Goal: Communication & Community: Answer question/provide support

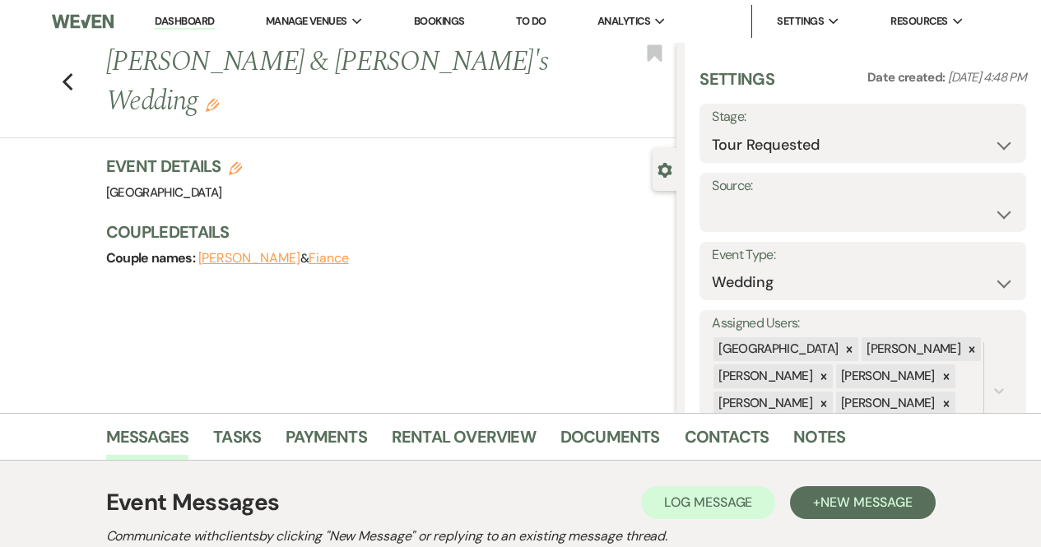
select select "2"
click at [72, 73] on use "button" at bounding box center [67, 82] width 11 height 18
select select "2"
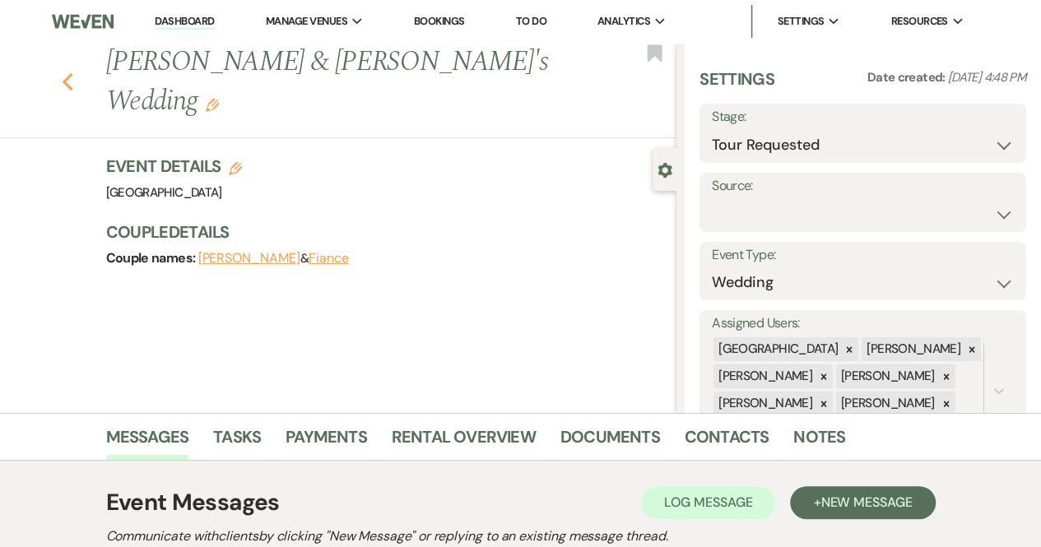
select select "2"
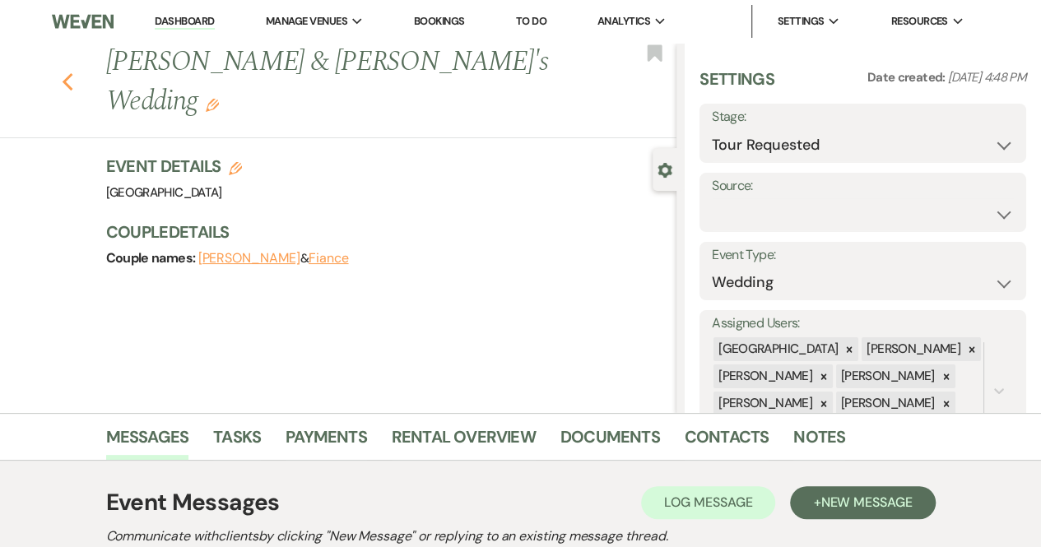
select select "2"
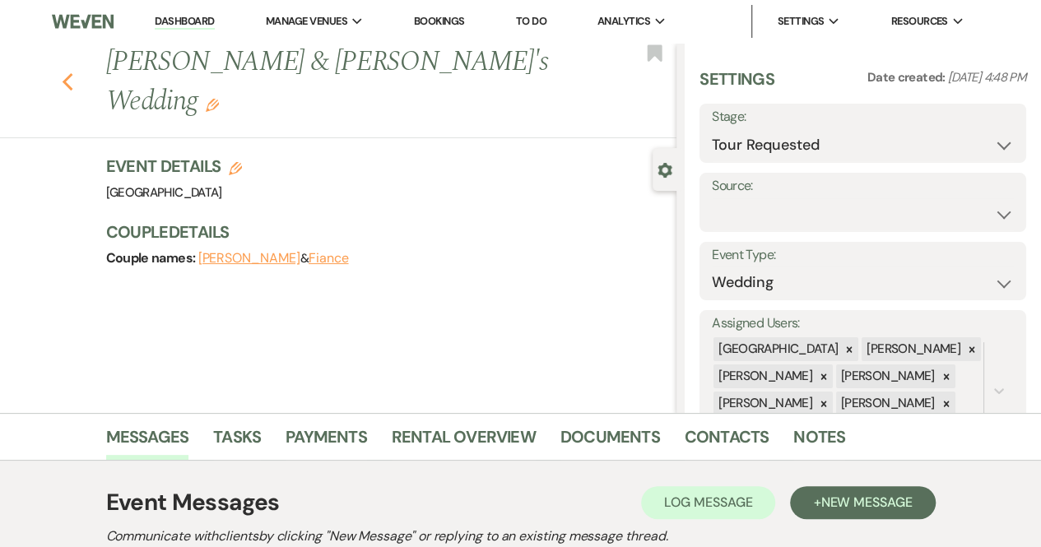
select select "2"
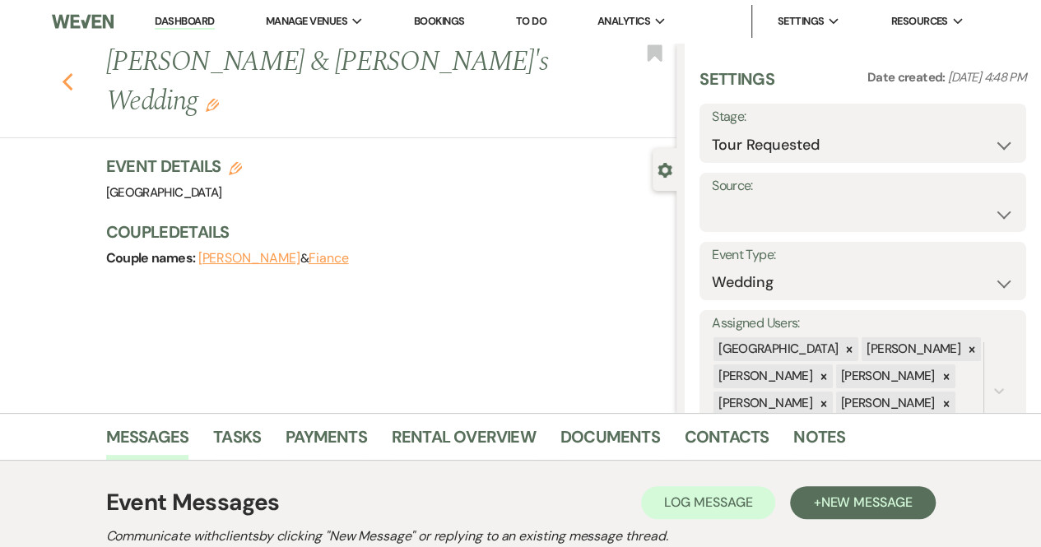
select select "2"
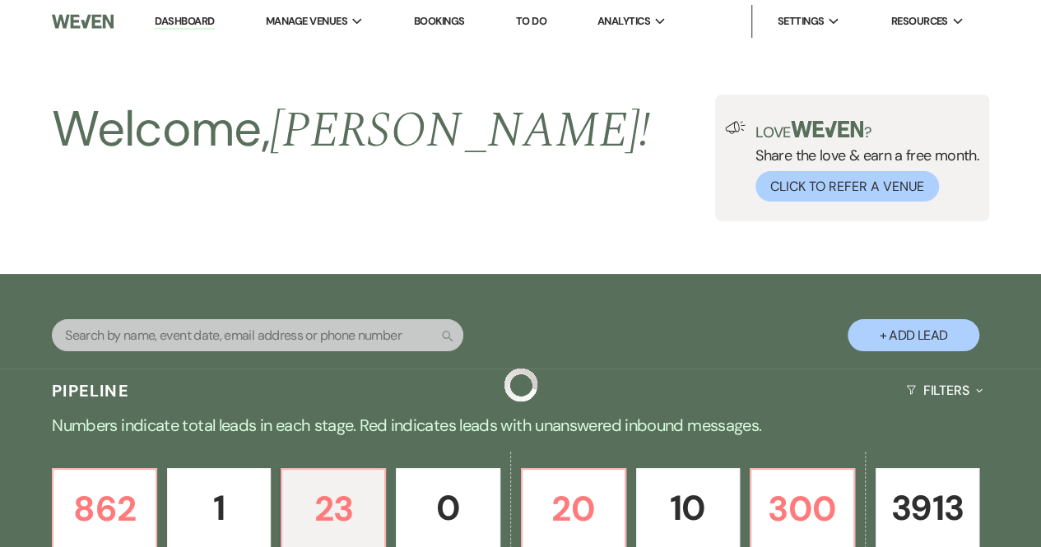
scroll to position [474, 0]
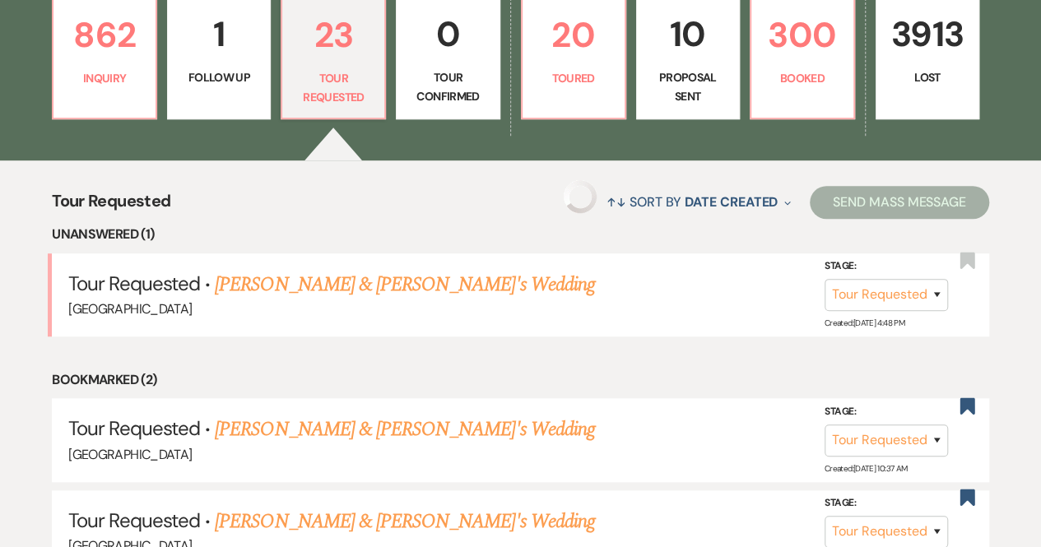
select select "2"
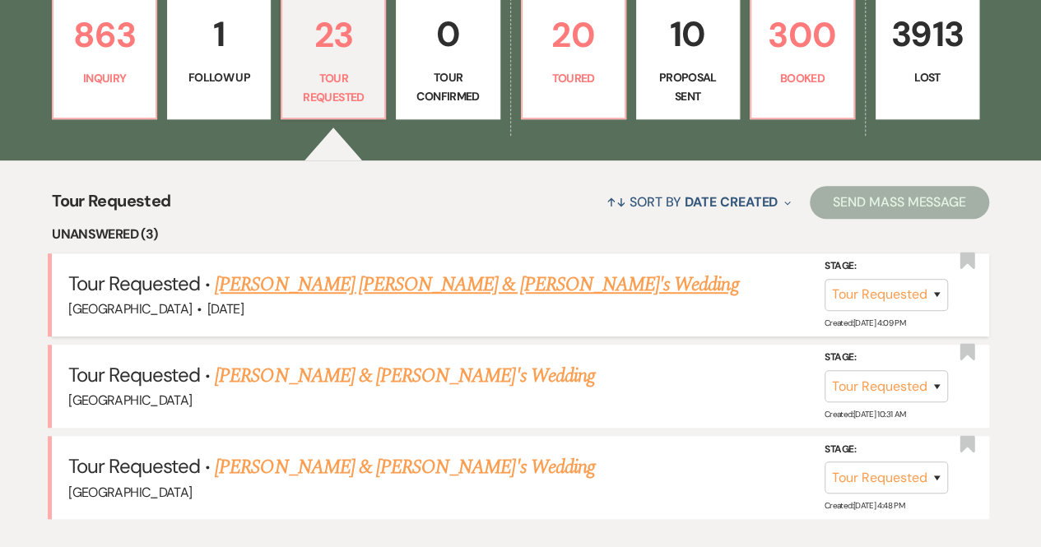
click at [457, 285] on link "[PERSON_NAME] [PERSON_NAME] & [PERSON_NAME]'s Wedding" at bounding box center [476, 285] width 523 height 30
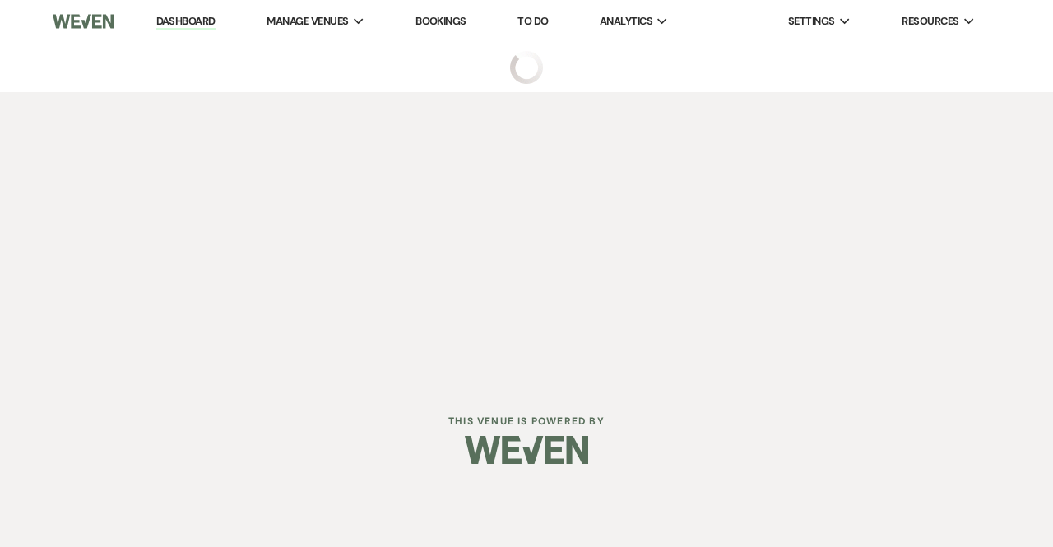
select select "2"
select select "1"
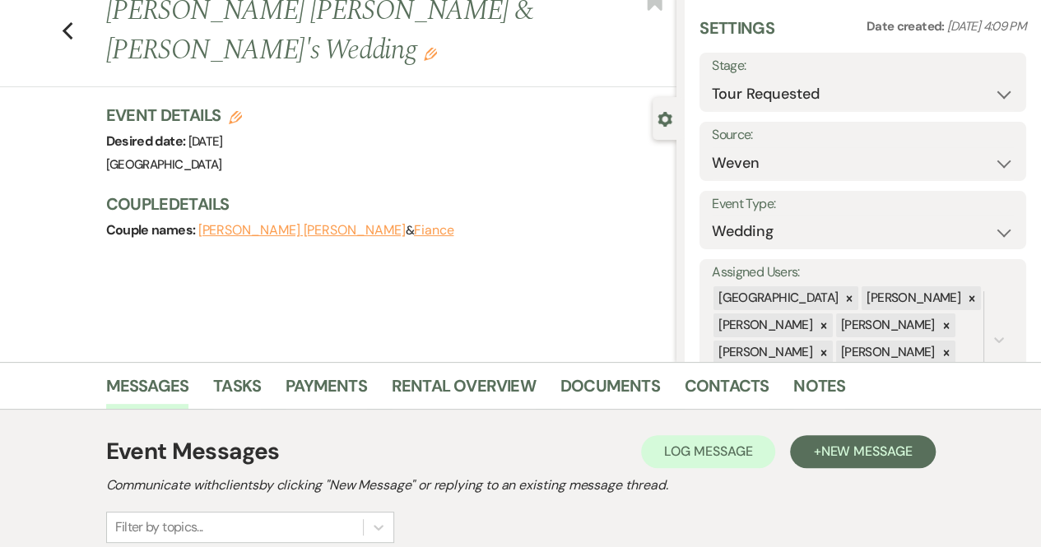
scroll to position [45, 0]
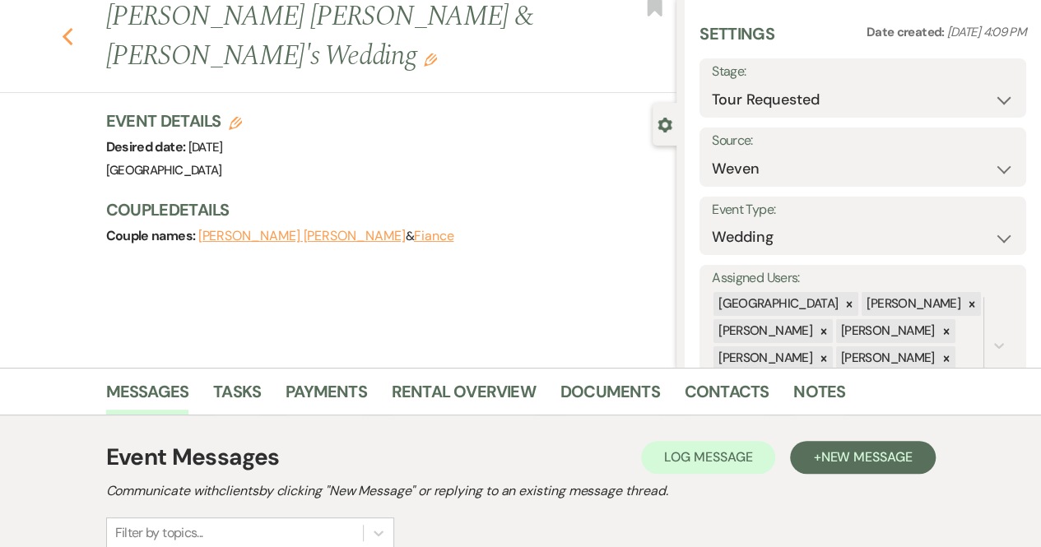
click at [72, 28] on use "button" at bounding box center [67, 37] width 11 height 18
select select "2"
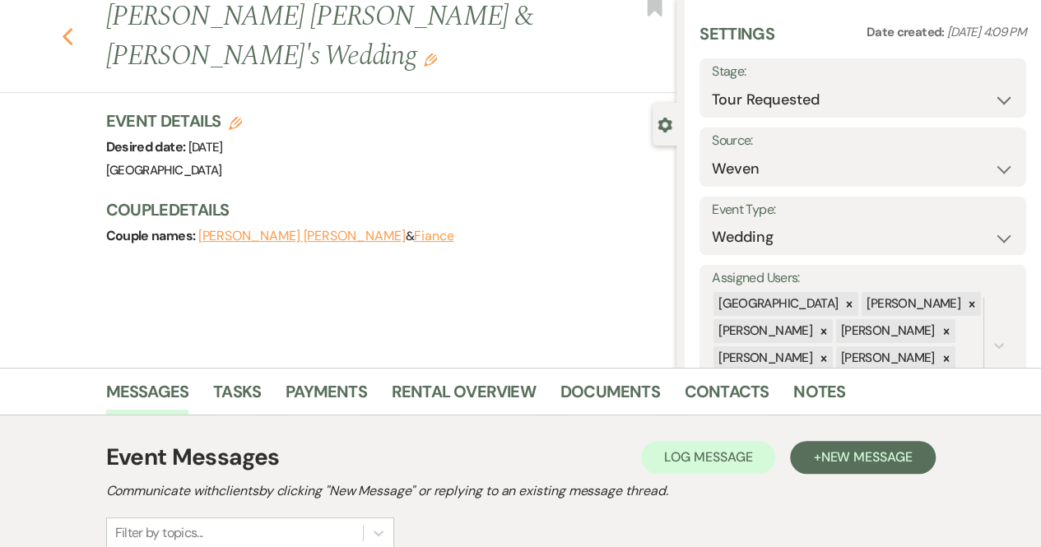
select select "2"
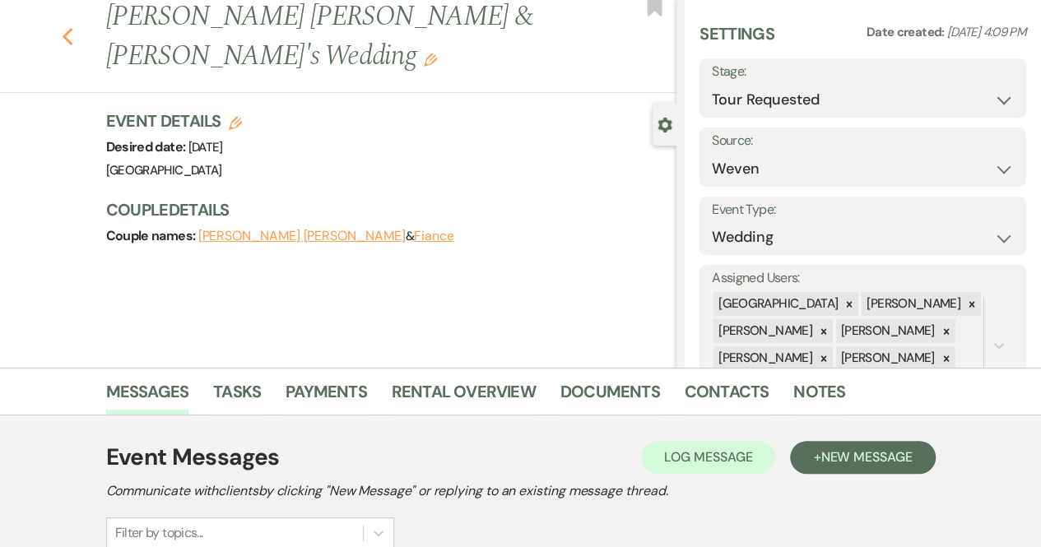
select select "2"
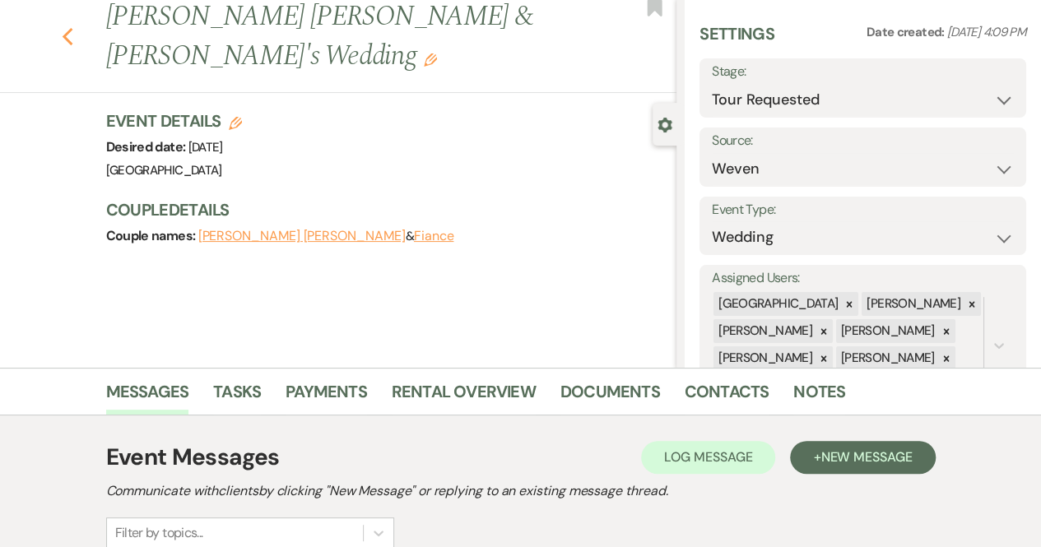
select select "2"
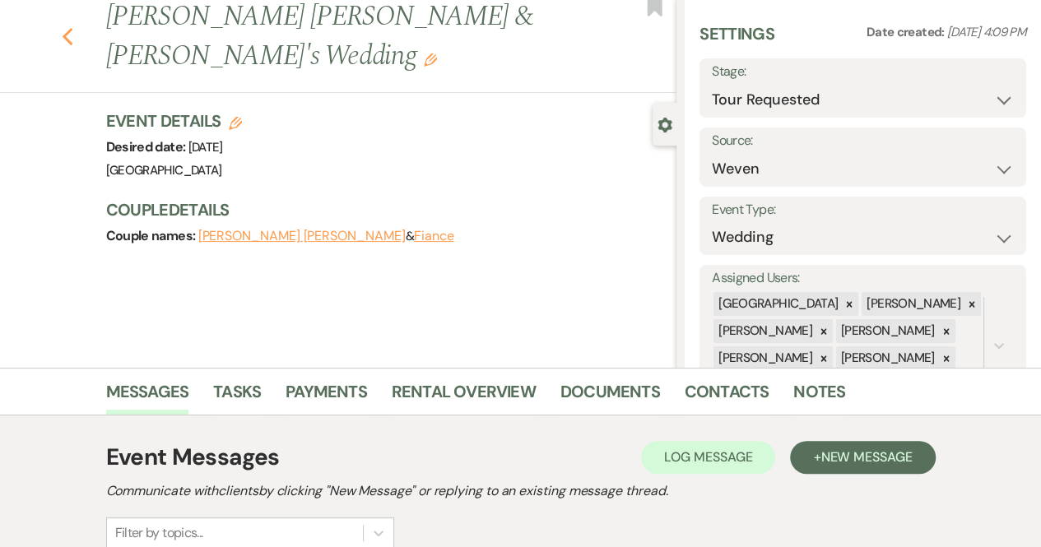
select select "2"
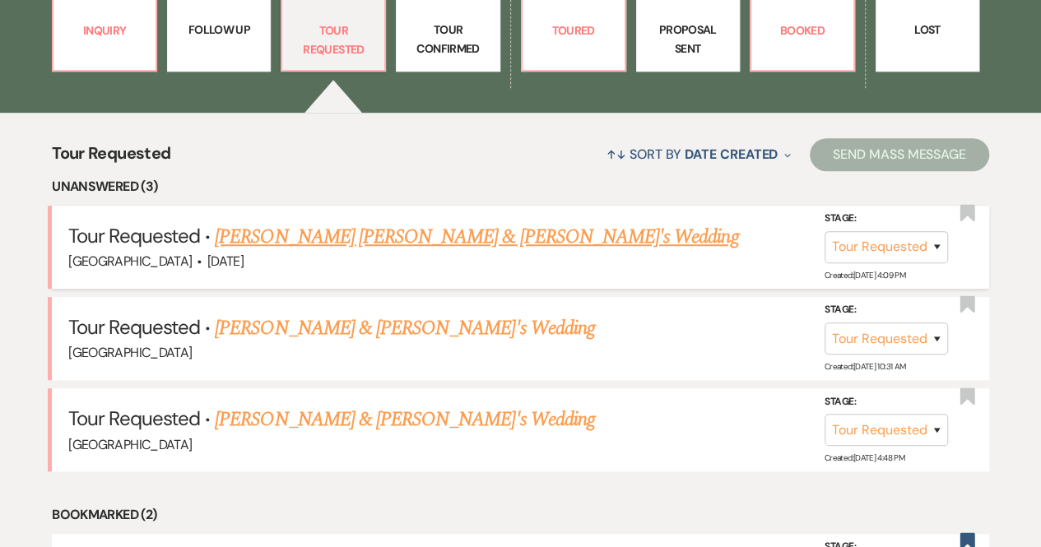
scroll to position [523, 0]
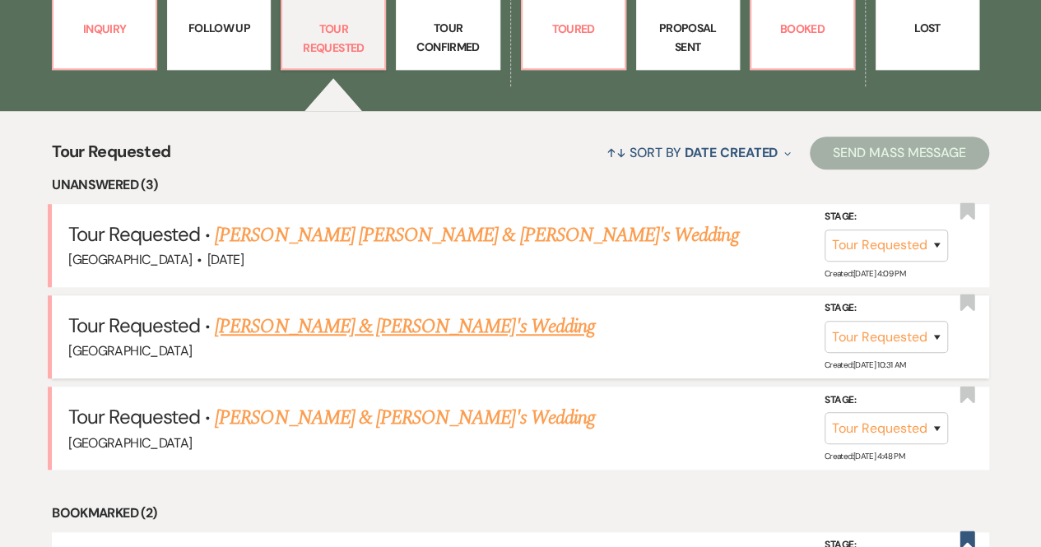
click at [392, 333] on link "[PERSON_NAME] & [PERSON_NAME]'s Wedding" at bounding box center [405, 327] width 380 height 30
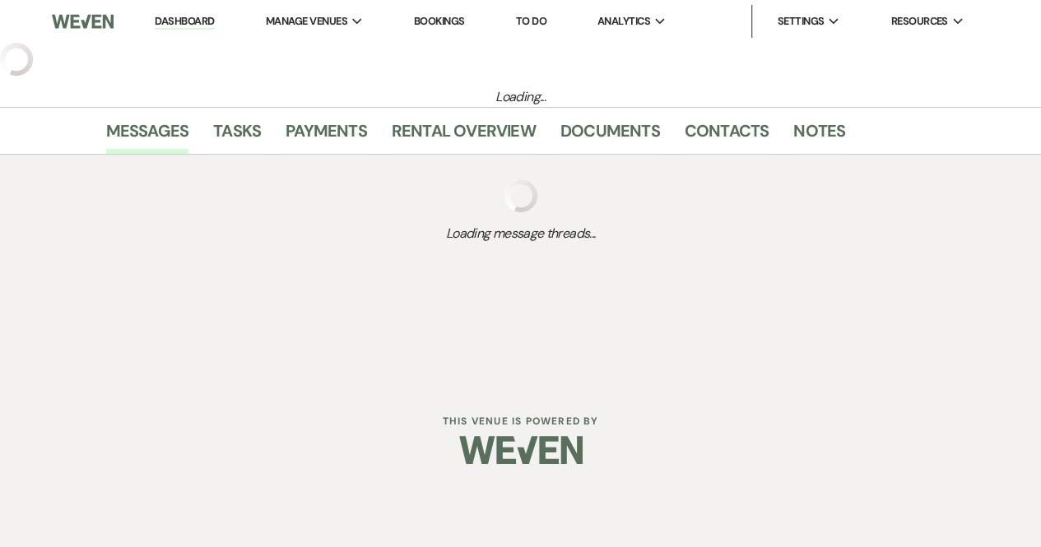
select select "2"
select select "6"
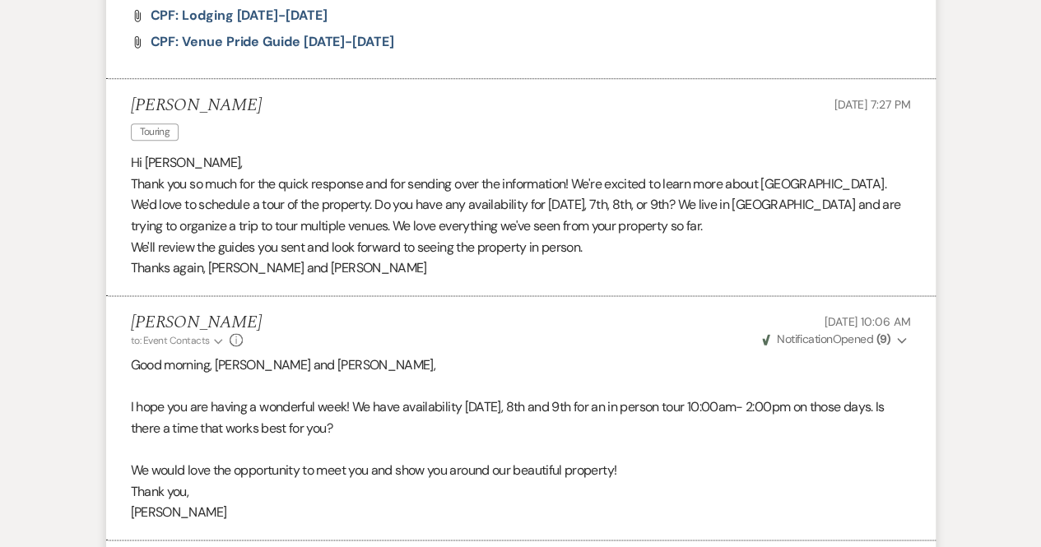
scroll to position [910, 0]
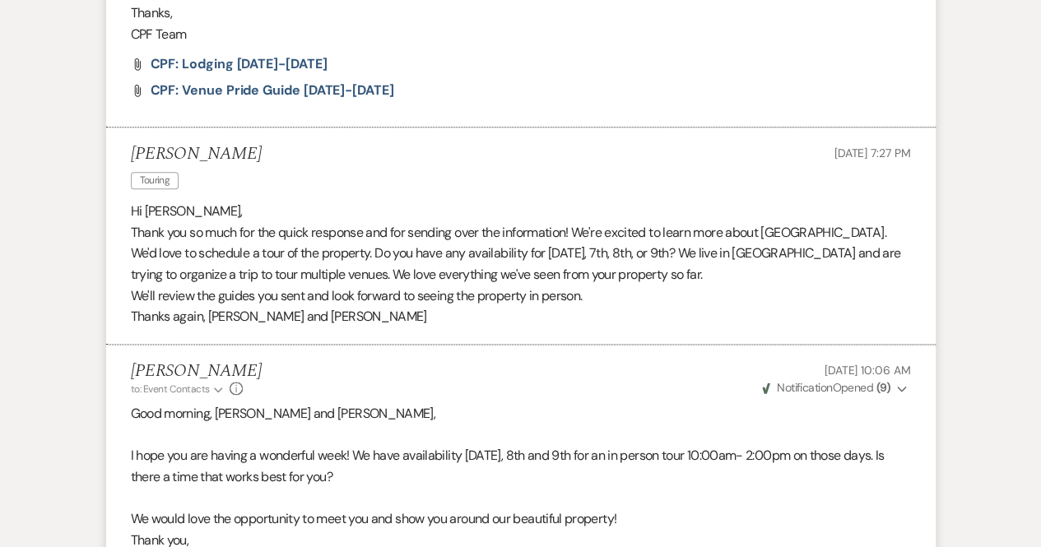
select select "2"
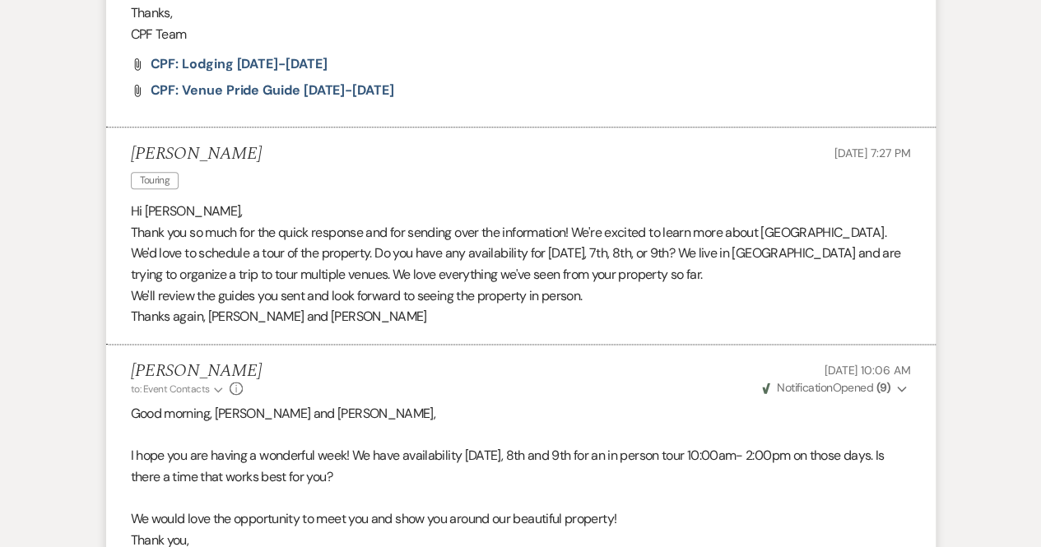
select select "2"
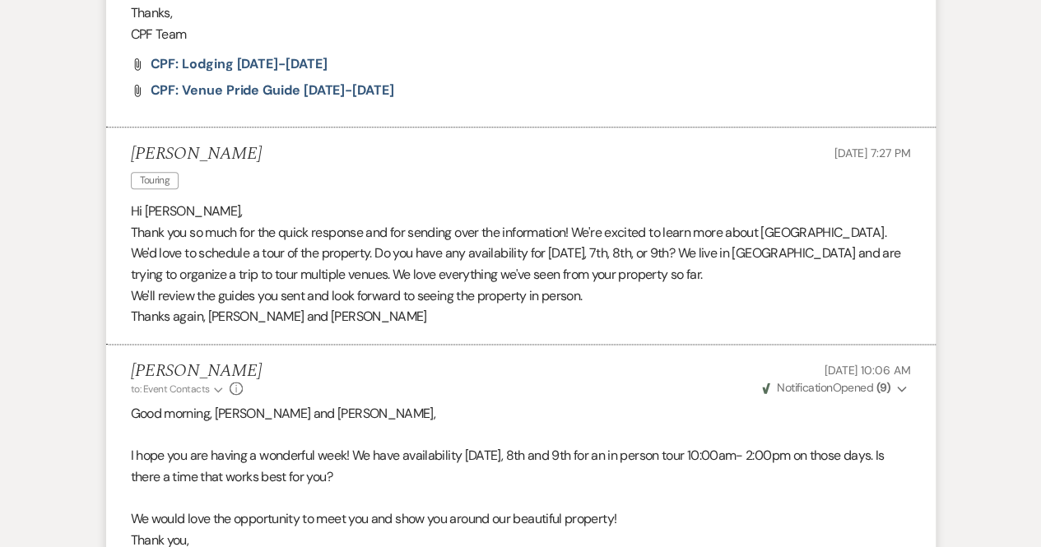
select select "2"
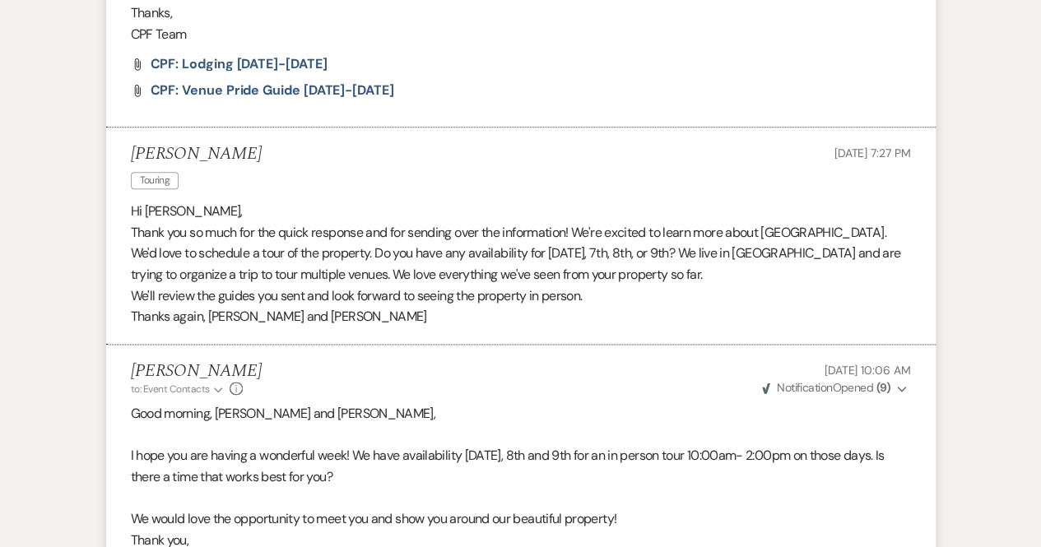
select select "2"
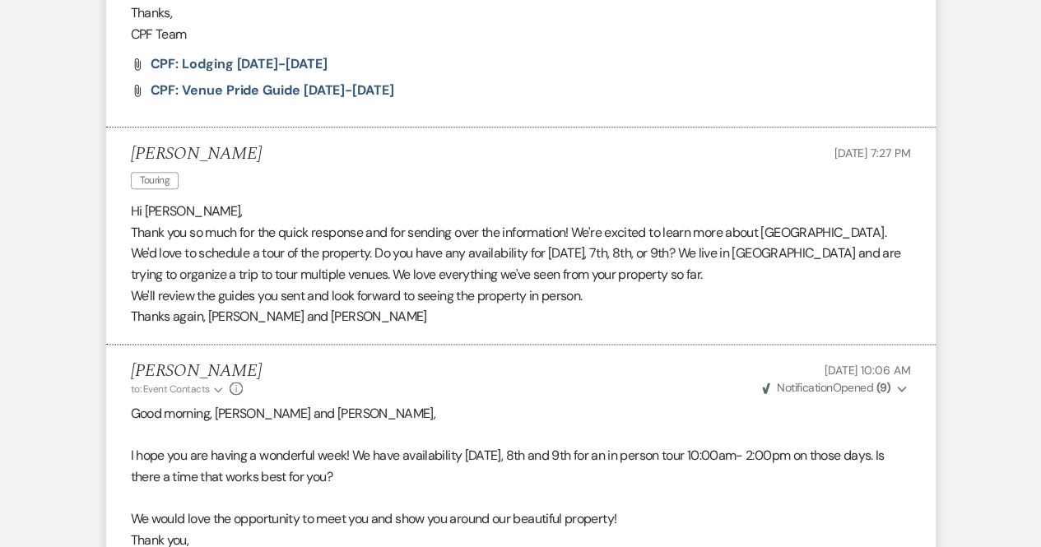
select select "2"
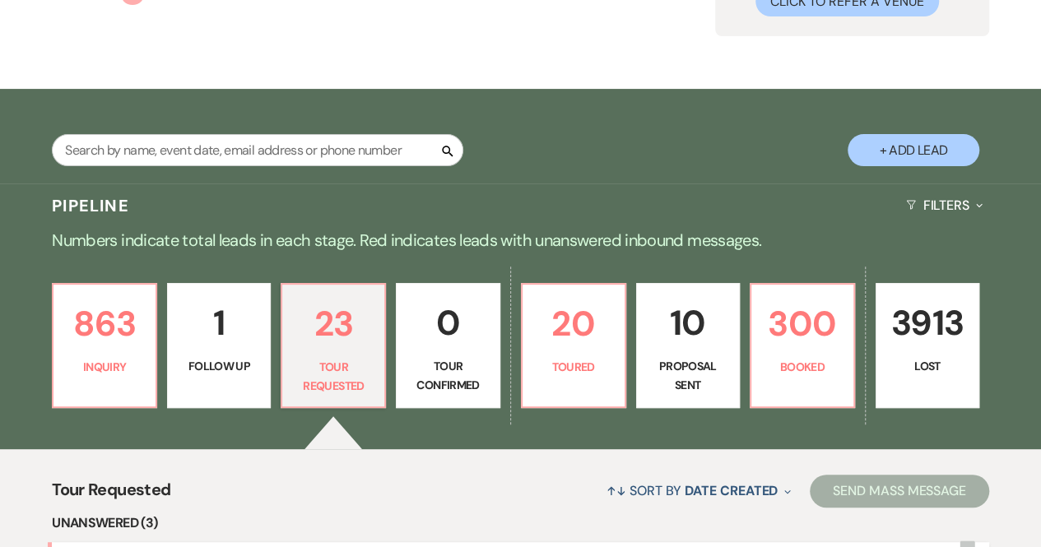
scroll to position [184, 0]
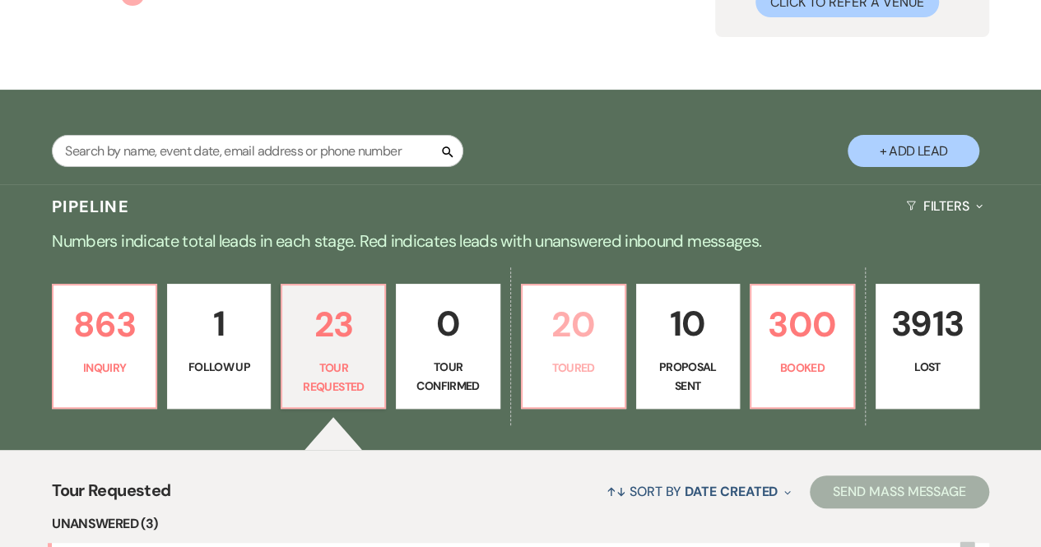
click at [590, 346] on p "20" at bounding box center [573, 324] width 82 height 55
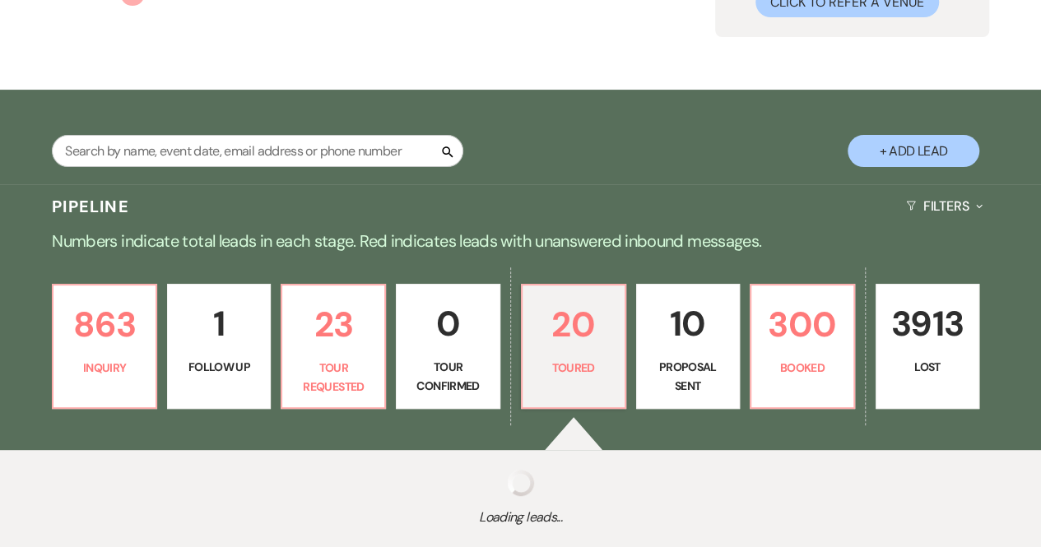
select select "5"
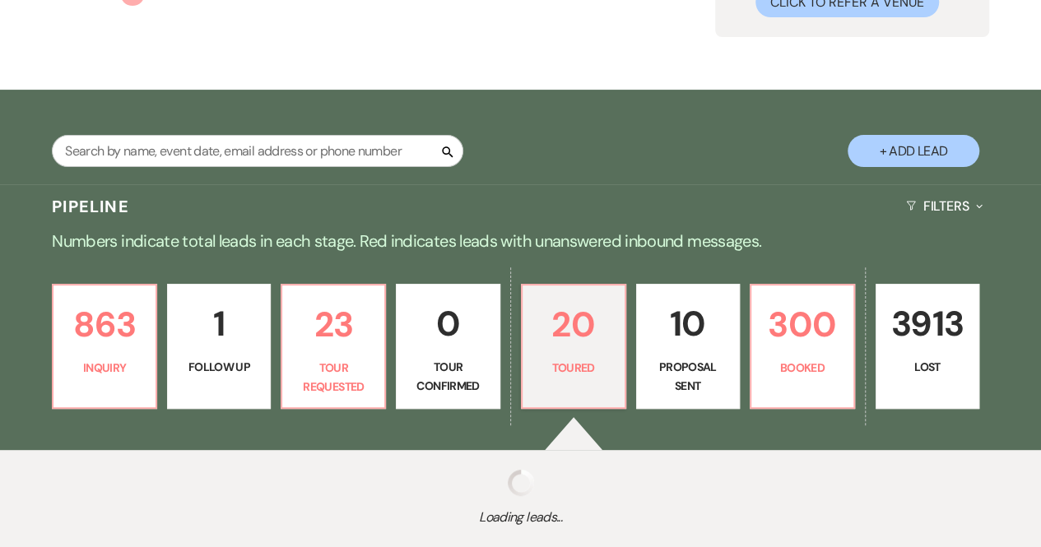
select select "5"
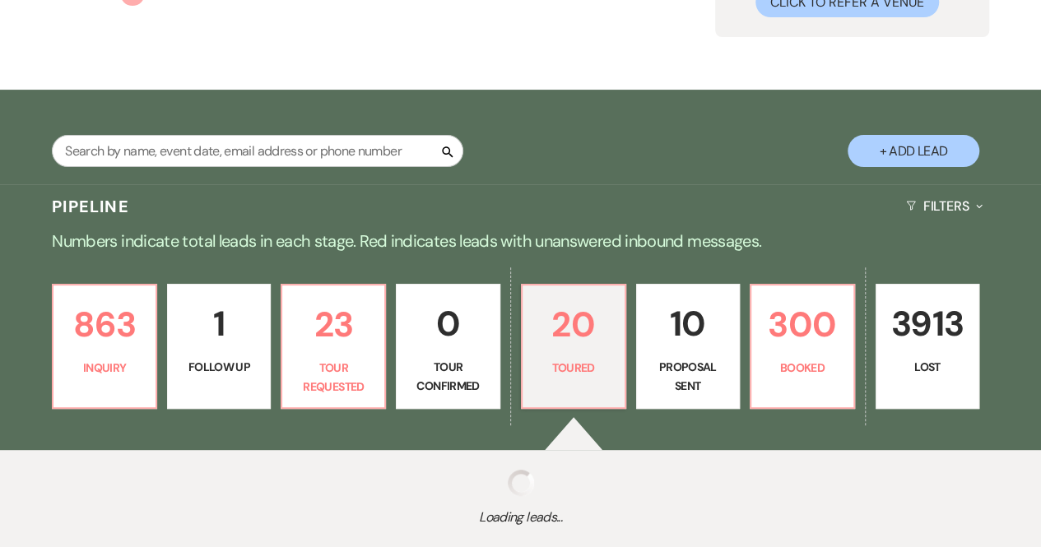
select select "5"
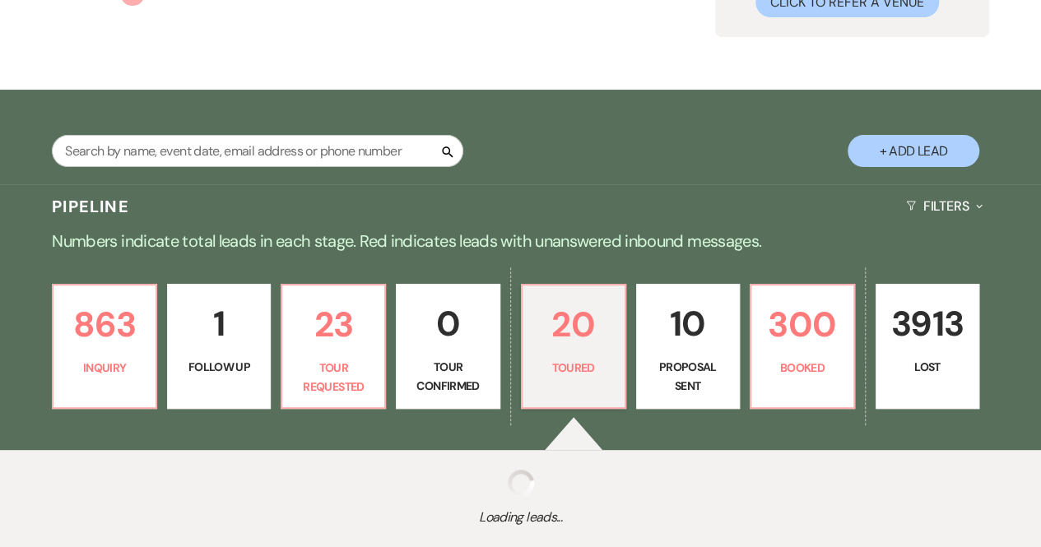
select select "5"
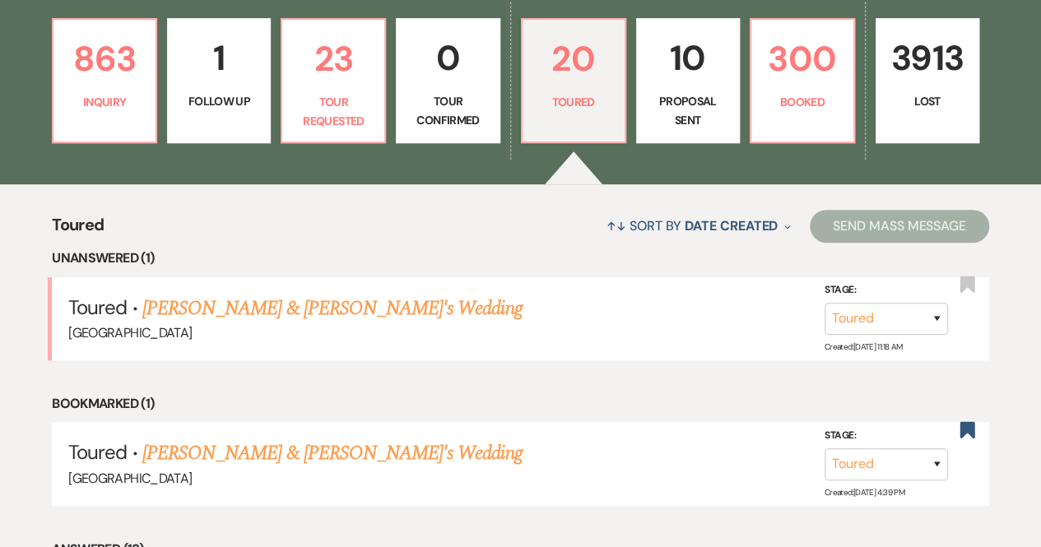
scroll to position [443, 0]
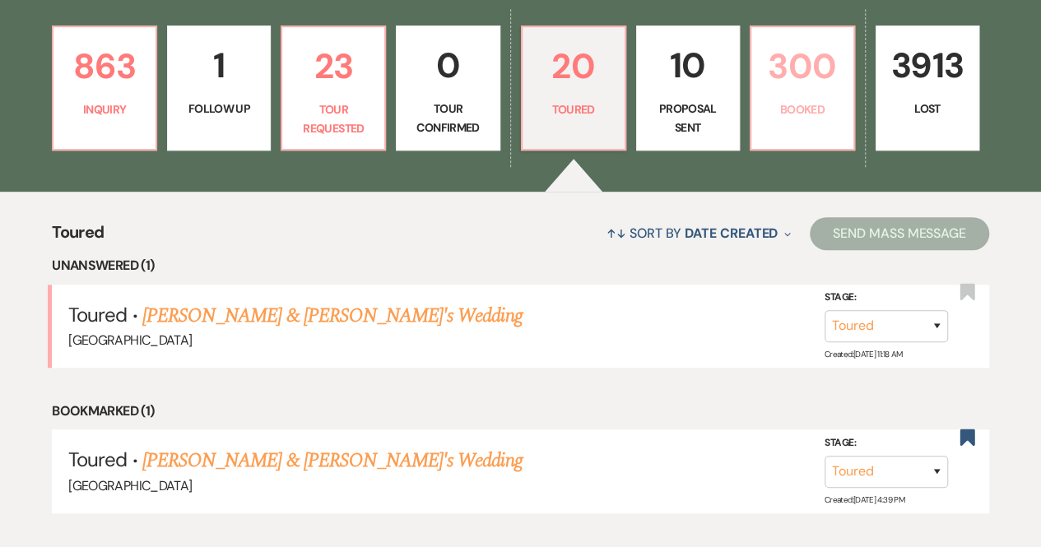
click at [801, 65] on p "300" at bounding box center [802, 66] width 82 height 55
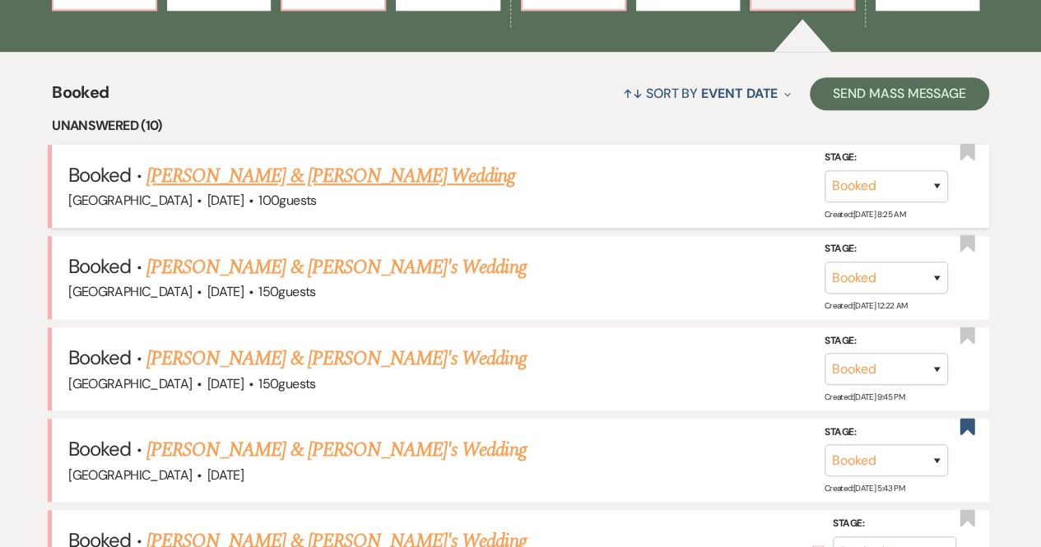
scroll to position [587, 0]
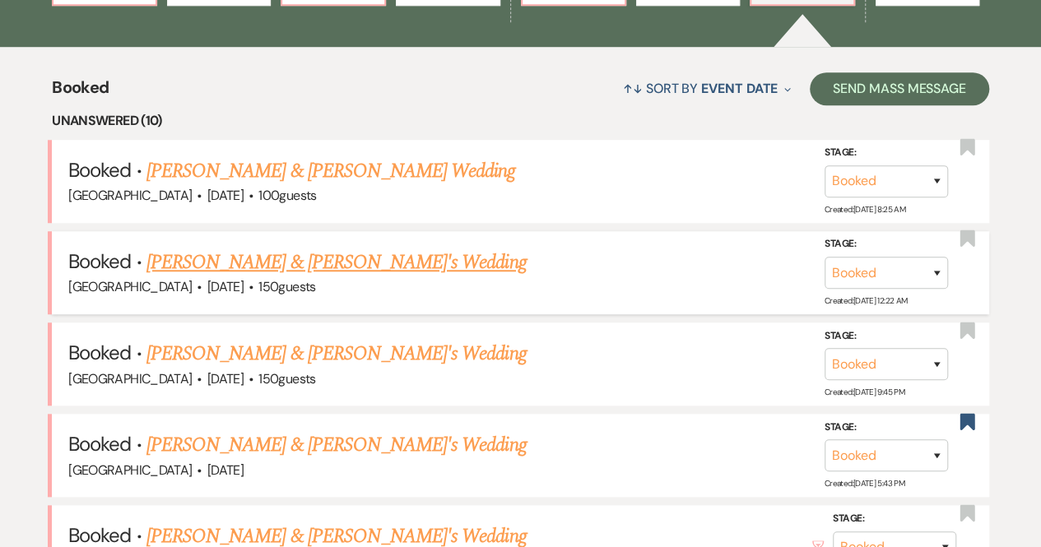
click at [308, 263] on link "[PERSON_NAME] & [PERSON_NAME]'s Wedding" at bounding box center [336, 263] width 380 height 30
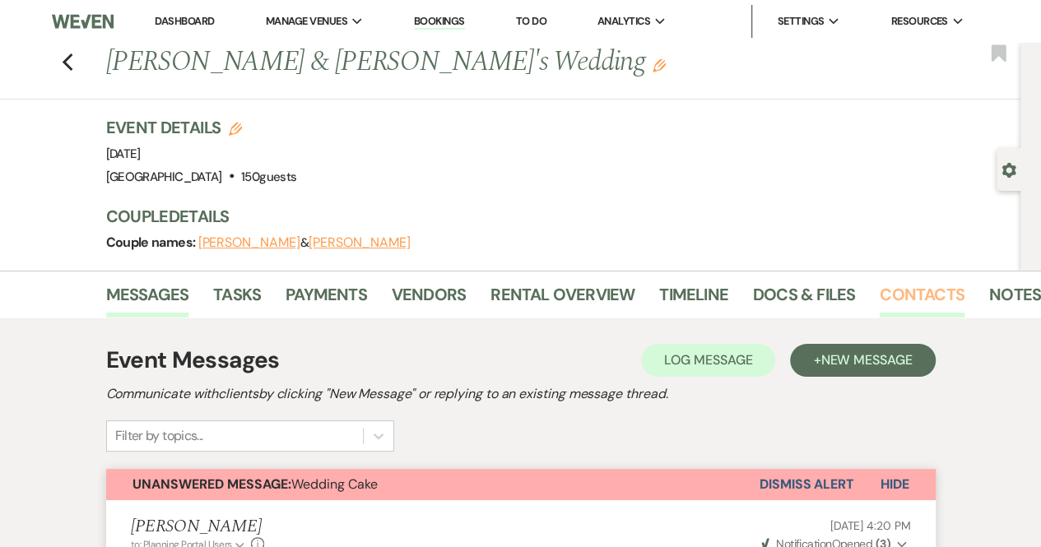
click at [940, 289] on link "Contacts" at bounding box center [921, 299] width 85 height 36
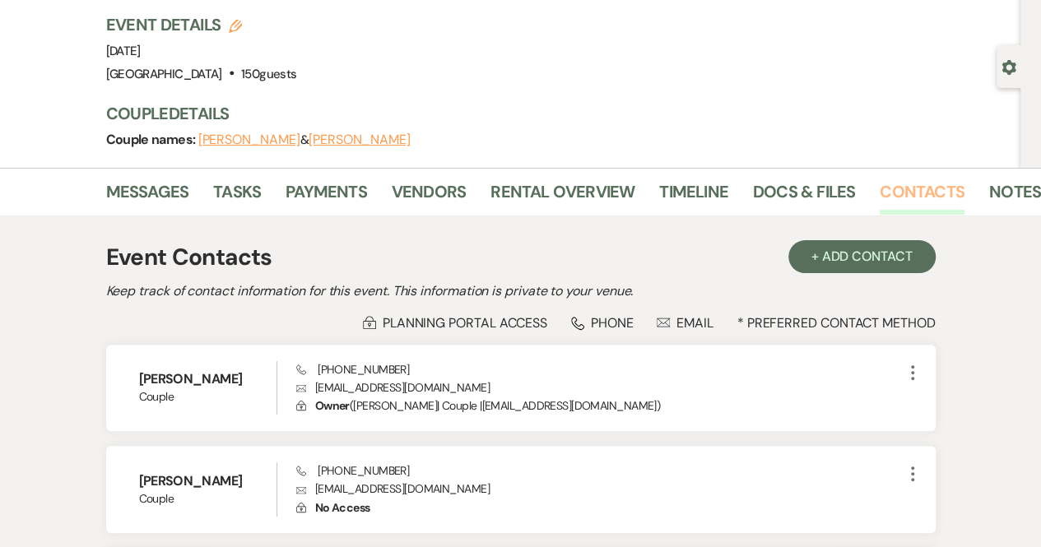
scroll to position [104, 0]
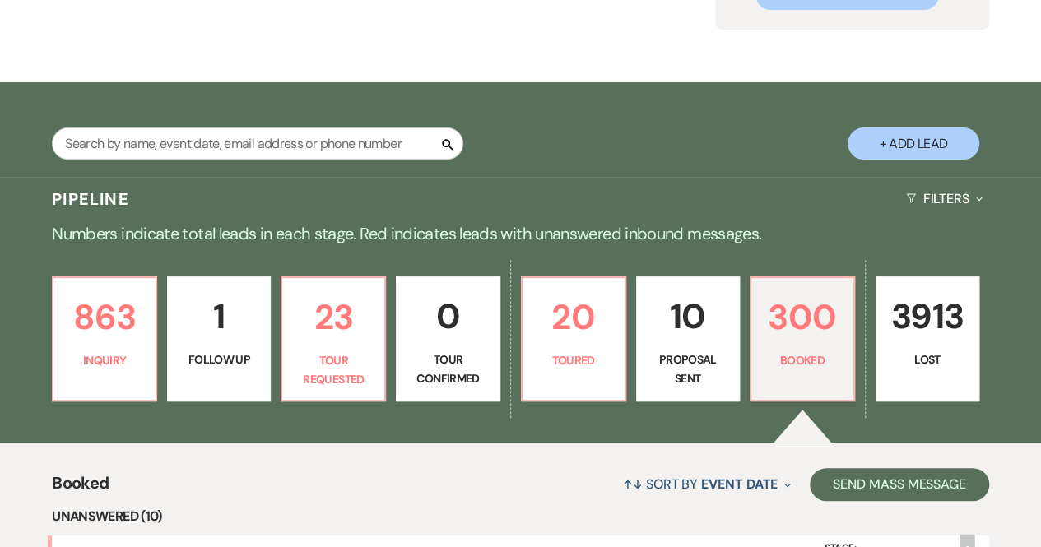
scroll to position [180, 0]
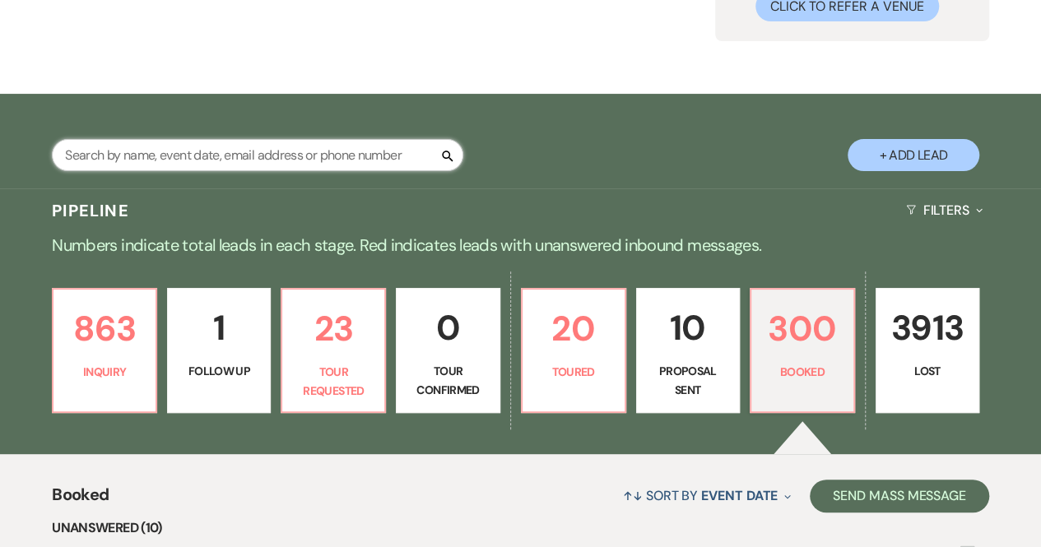
click at [308, 151] on input "text" at bounding box center [257, 155] width 411 height 32
type input "dallas"
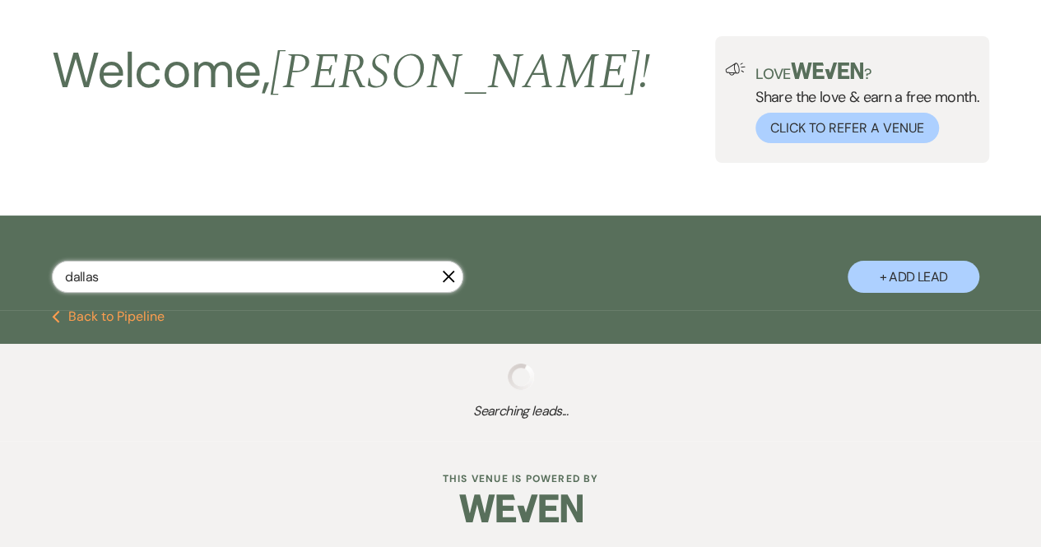
scroll to position [99, 0]
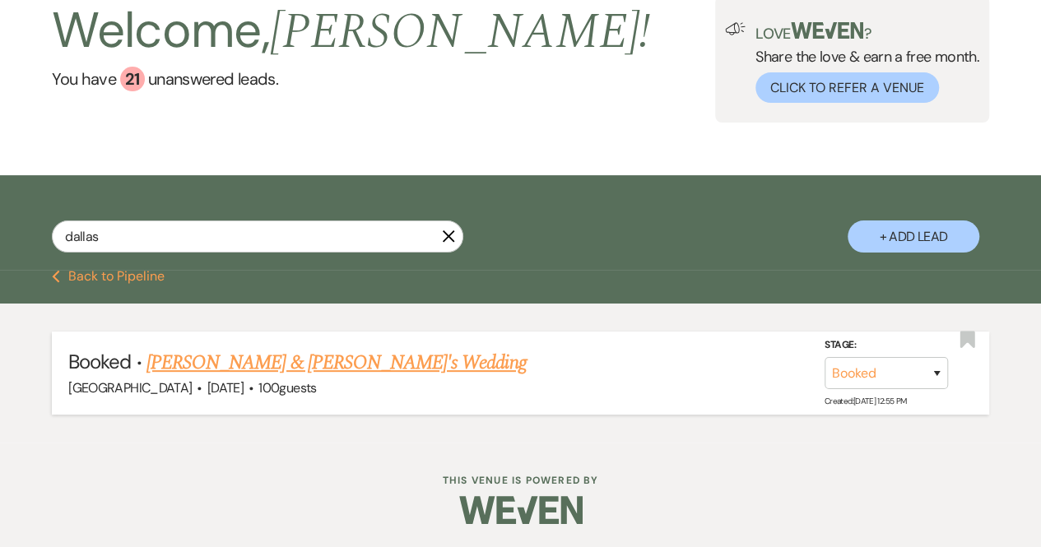
click at [282, 353] on link "[PERSON_NAME] & [PERSON_NAME]'s Wedding" at bounding box center [336, 363] width 380 height 30
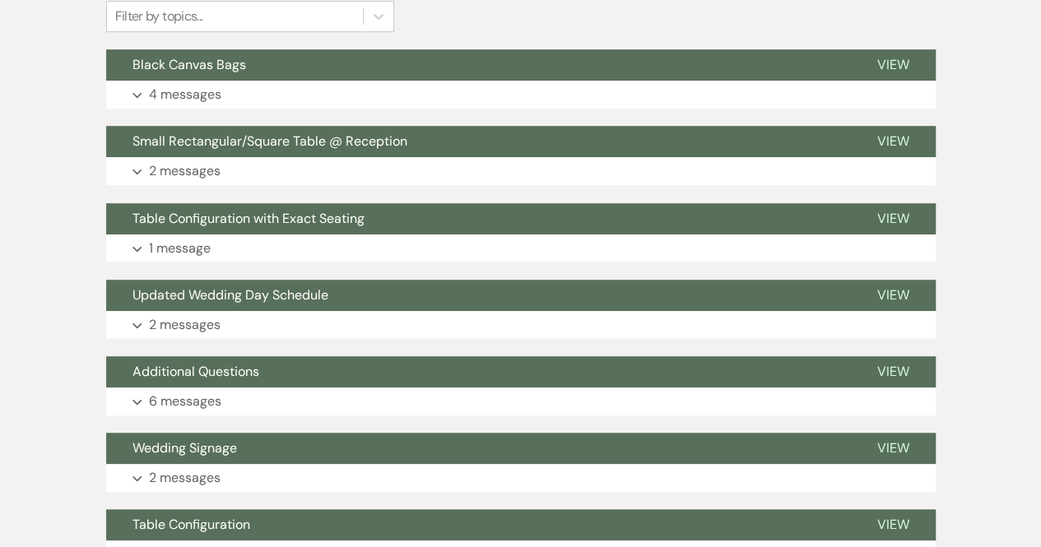
scroll to position [461, 0]
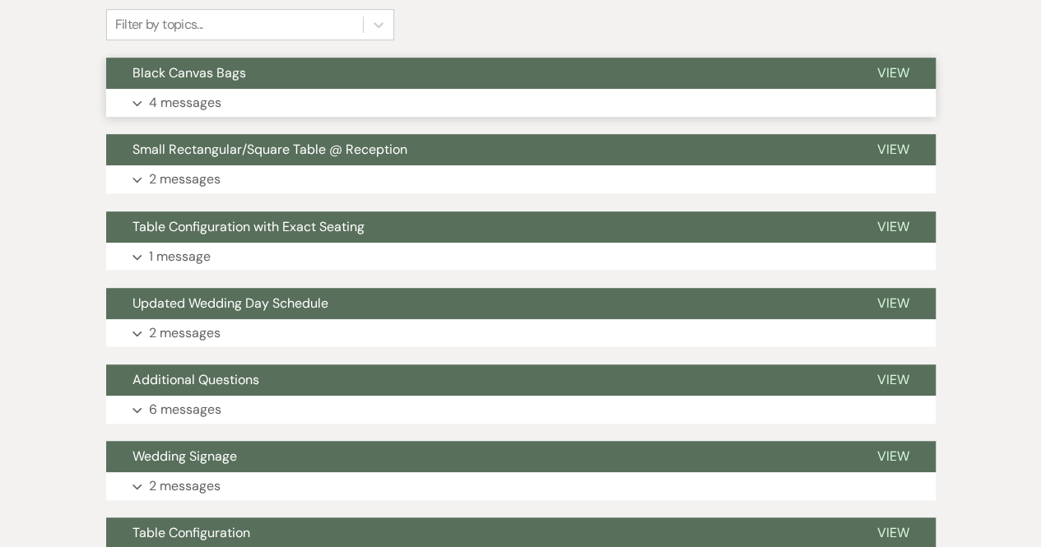
click at [169, 106] on p "4 messages" at bounding box center [185, 102] width 72 height 21
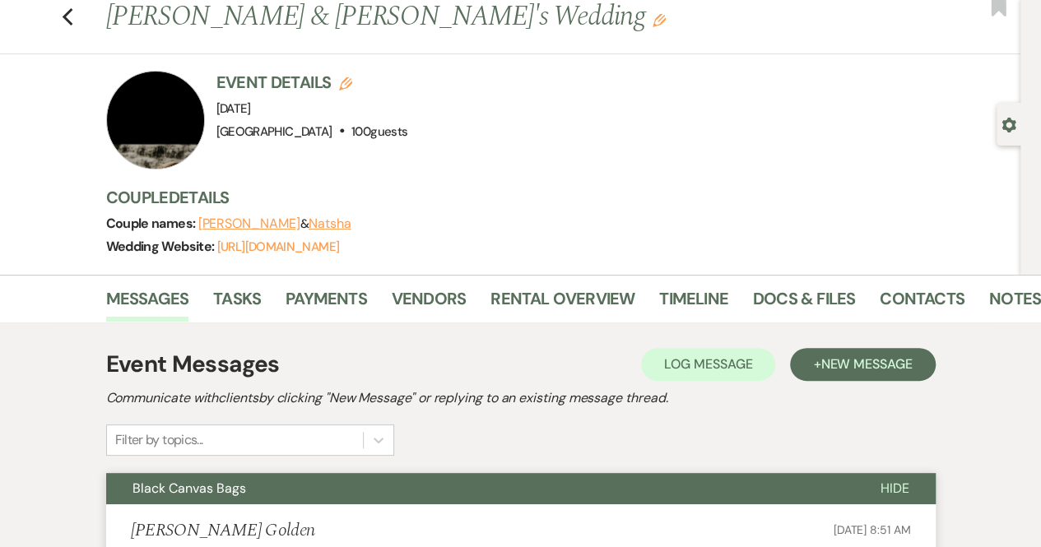
scroll to position [0, 0]
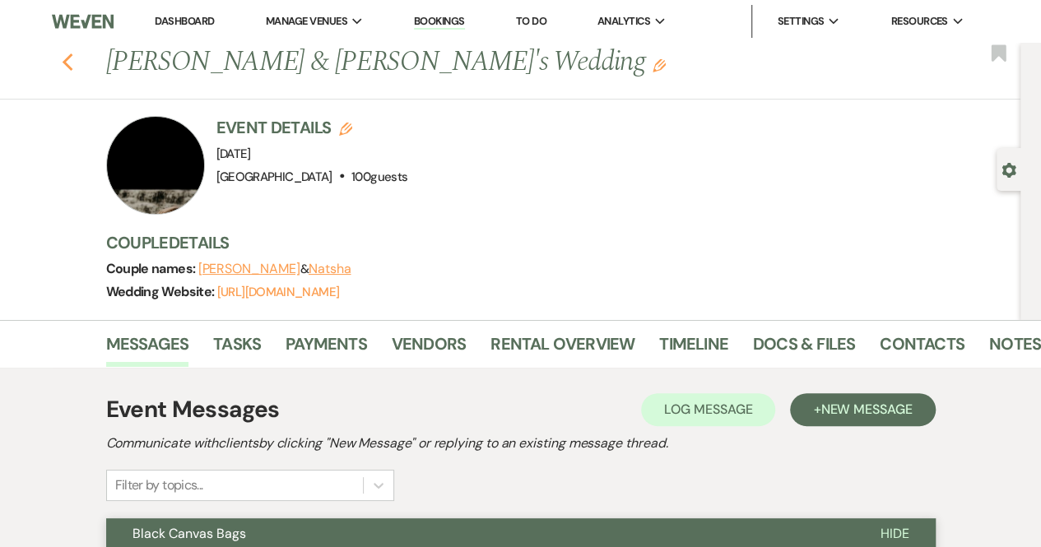
click at [74, 64] on icon "Previous" at bounding box center [68, 63] width 12 height 20
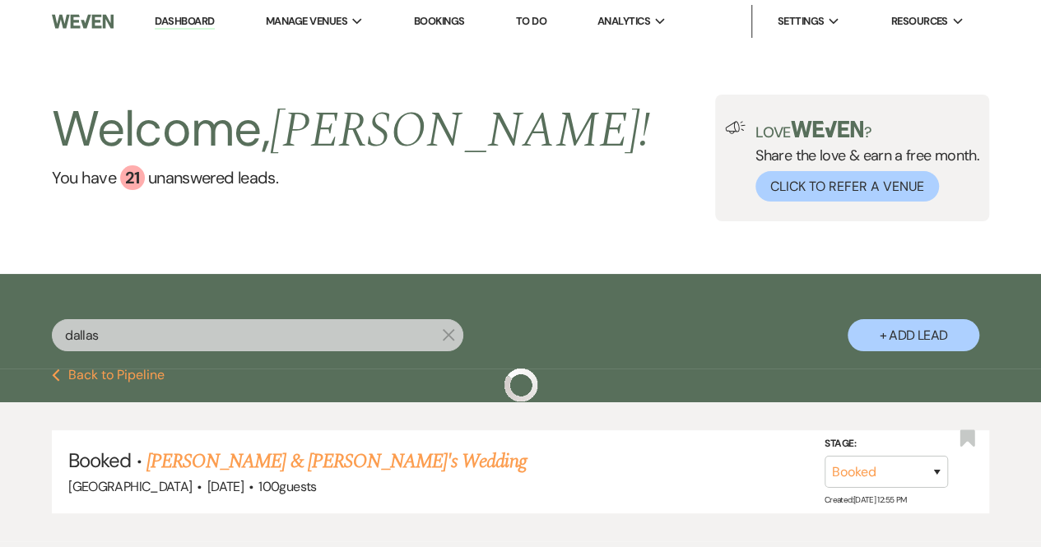
scroll to position [99, 0]
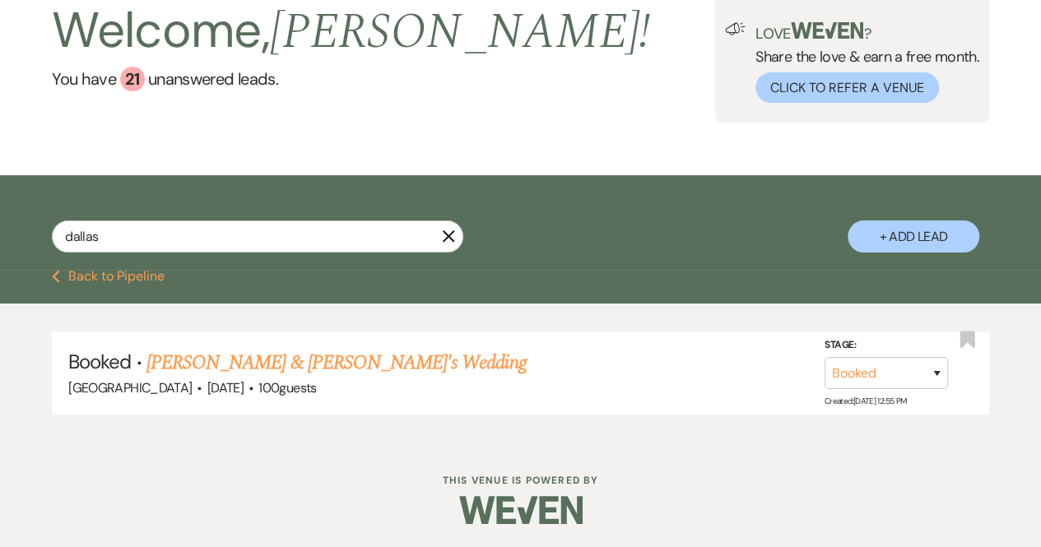
click at [146, 272] on button "Previous Back to Pipeline" at bounding box center [108, 276] width 113 height 13
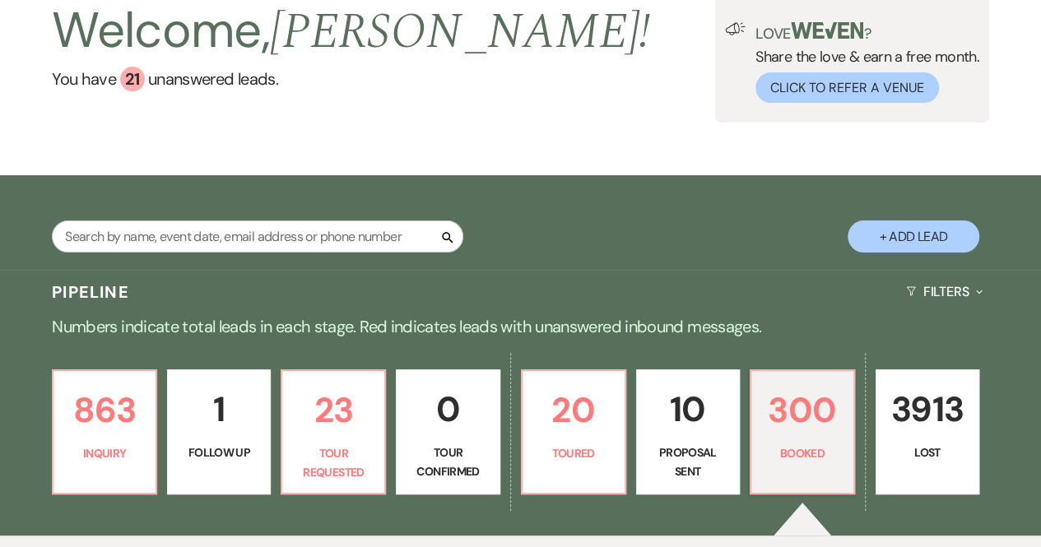
scroll to position [180, 0]
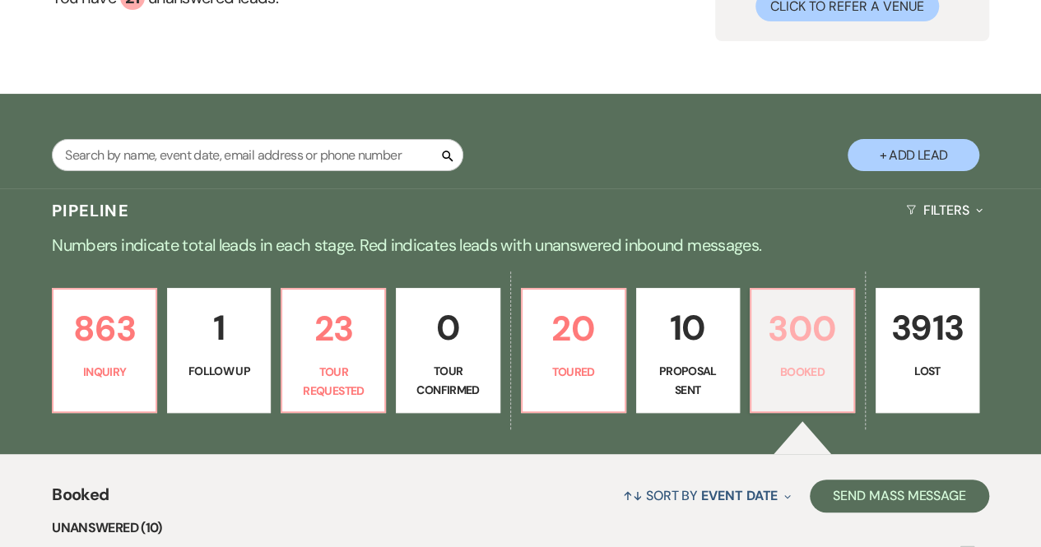
click at [815, 369] on p "Booked" at bounding box center [802, 372] width 82 height 18
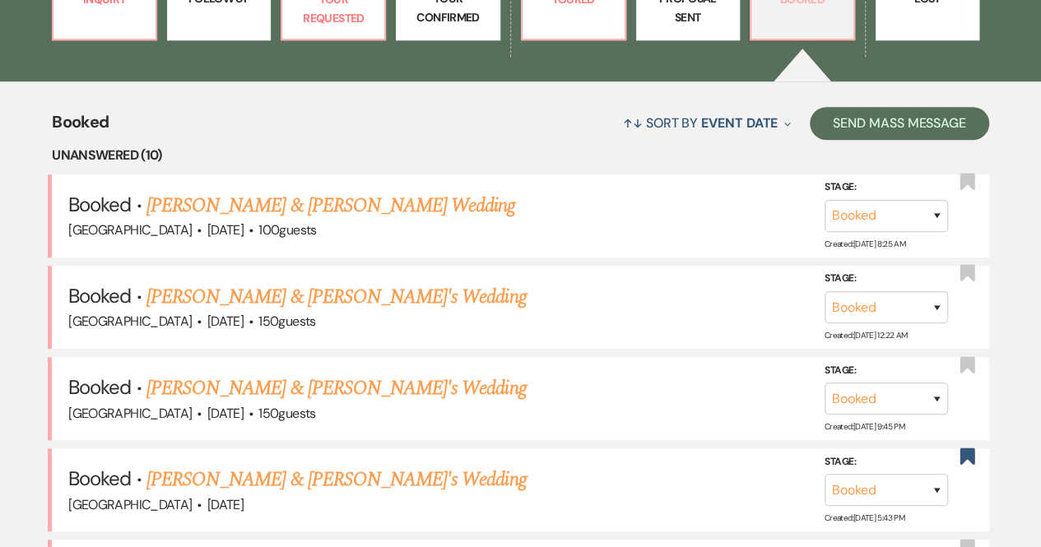
scroll to position [555, 0]
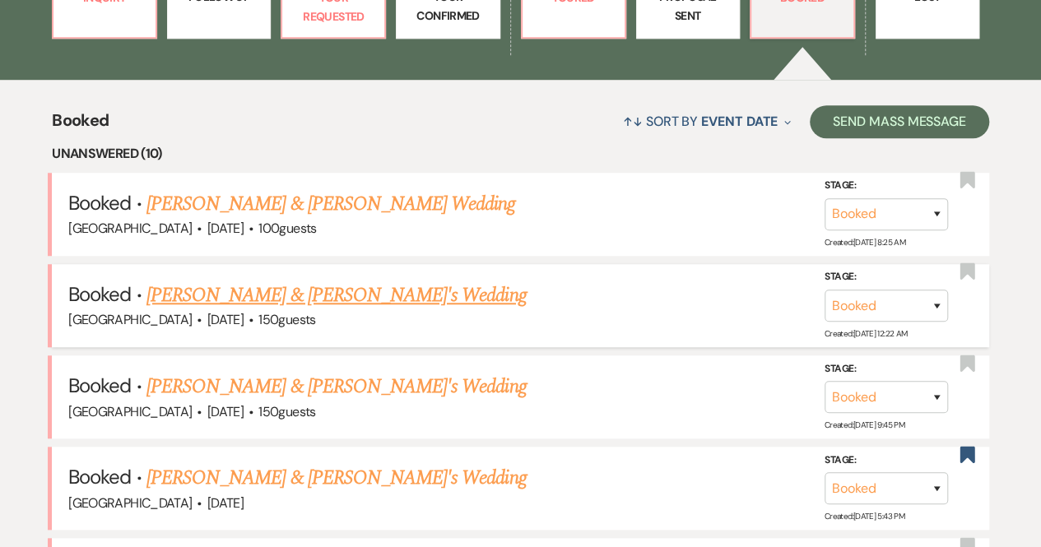
click at [291, 293] on link "[PERSON_NAME] & [PERSON_NAME]'s Wedding" at bounding box center [336, 296] width 380 height 30
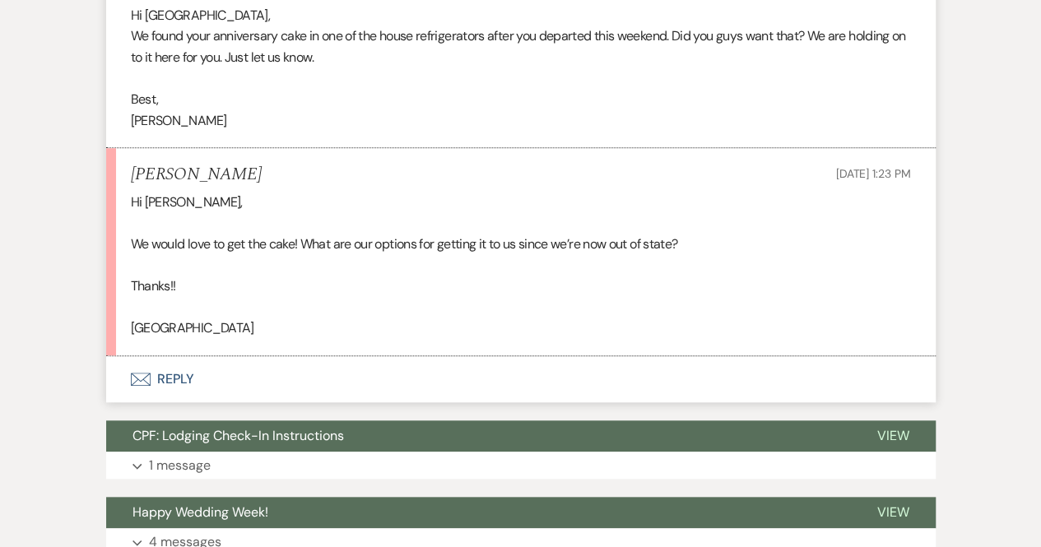
click at [160, 382] on button "Envelope Reply" at bounding box center [520, 379] width 829 height 46
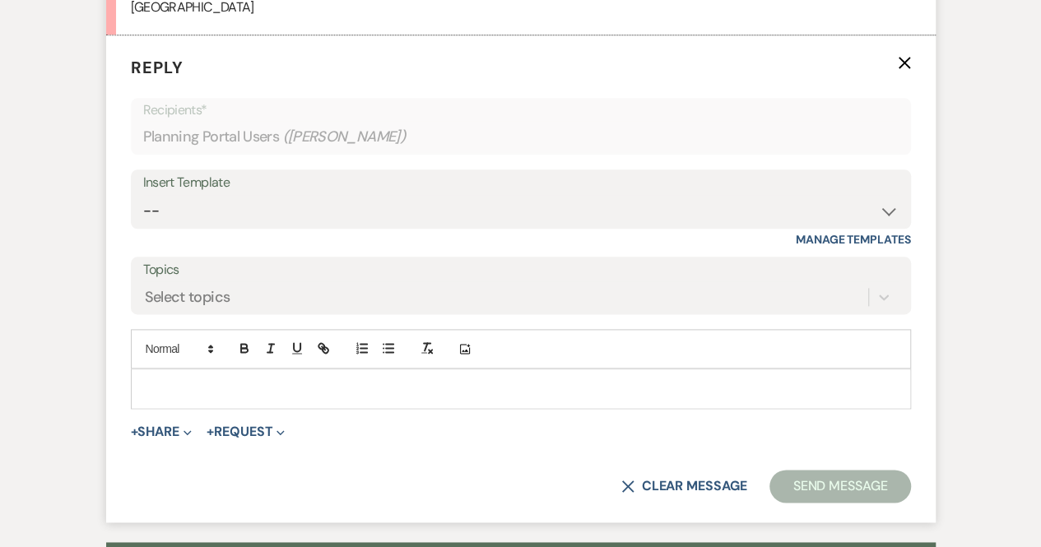
scroll to position [879, 0]
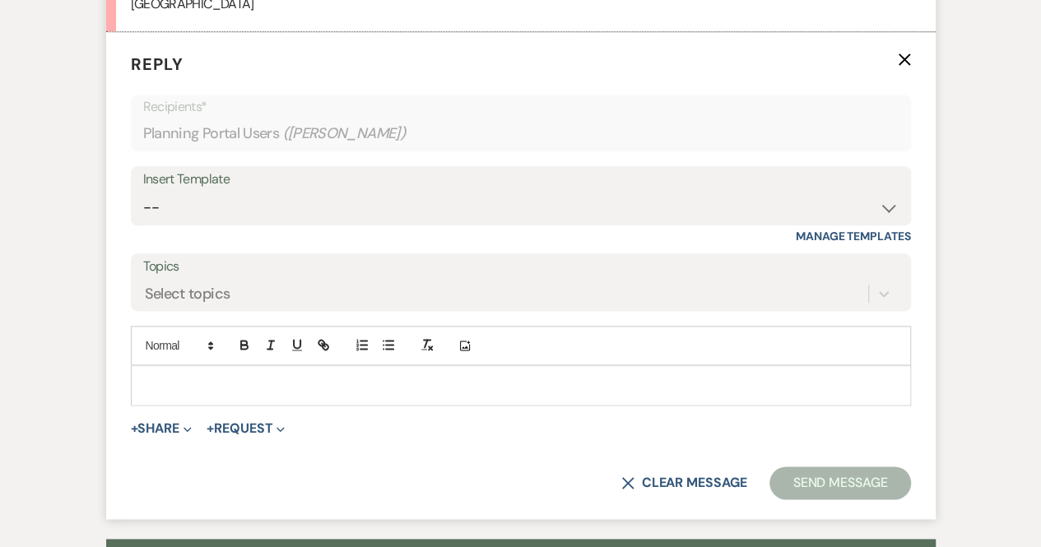
click at [160, 382] on p at bounding box center [521, 385] width 754 height 18
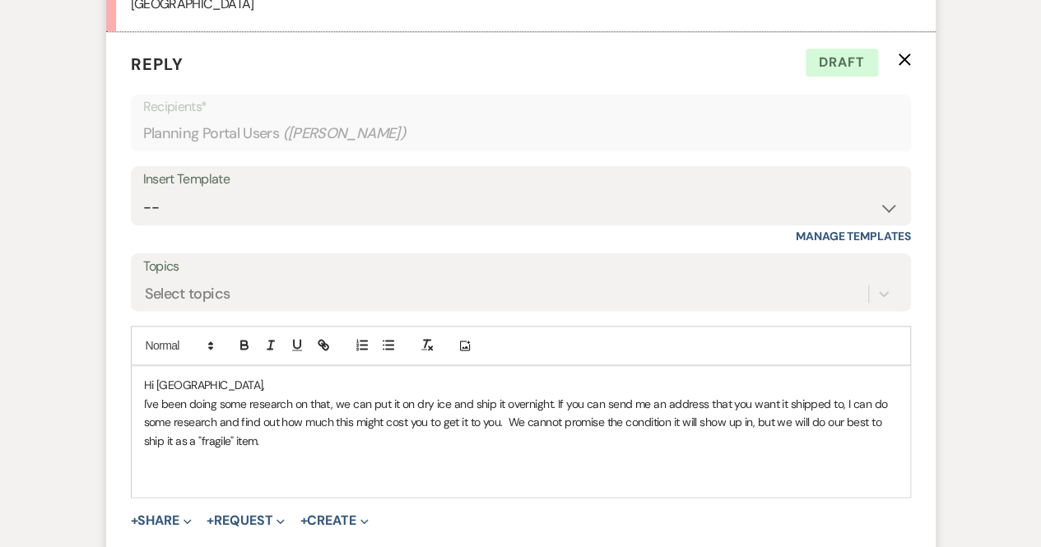
drag, startPoint x: 229, startPoint y: 435, endPoint x: 195, endPoint y: 435, distance: 33.7
drag, startPoint x: 195, startPoint y: 435, endPoint x: 311, endPoint y: 489, distance: 127.7
click at [311, 489] on div "Hi [PERSON_NAME], I've been doing some research on that, we can put it on dry i…" at bounding box center [521, 431] width 778 height 130
drag, startPoint x: 229, startPoint y: 436, endPoint x: 215, endPoint y: 434, distance: 14.2
click at [215, 434] on p "I've been doing some research on that, we can put it on dry ice and ship it ove…" at bounding box center [521, 422] width 754 height 55
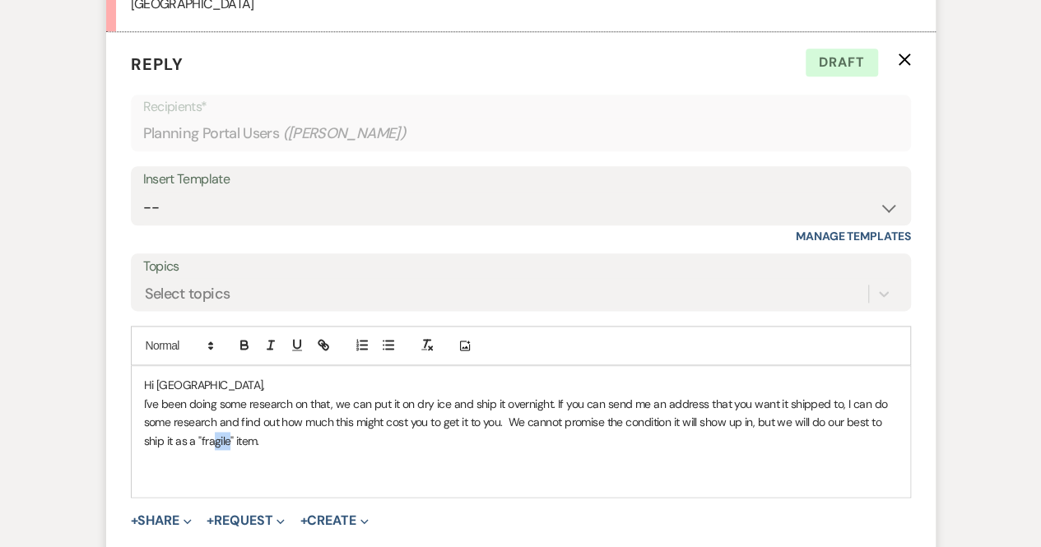
click at [227, 435] on p "I've been doing some research on that, we can put it on dry ice and ship it ove…" at bounding box center [521, 422] width 754 height 55
drag, startPoint x: 227, startPoint y: 435, endPoint x: 199, endPoint y: 443, distance: 28.9
click at [199, 443] on p "I've been doing some research on that, we can put it on dry ice and ship it ove…" at bounding box center [521, 422] width 754 height 55
copy p "fragile"
